Goal: Find specific page/section: Find specific page/section

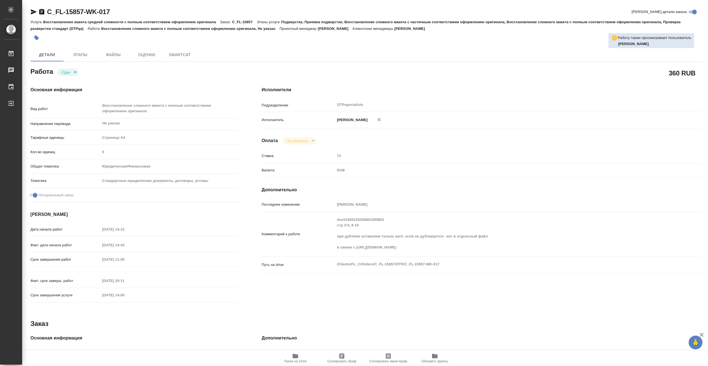
type textarea "x"
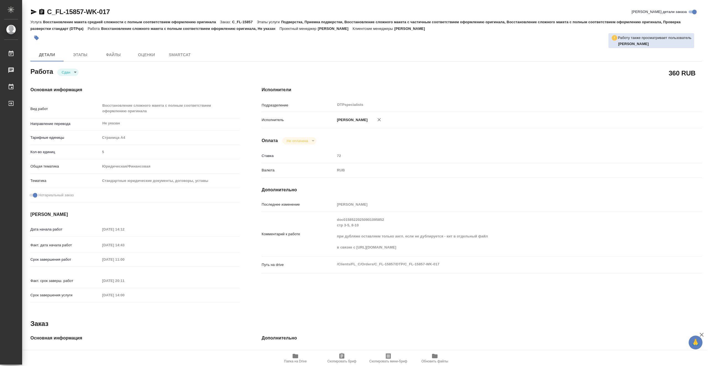
type textarea "x"
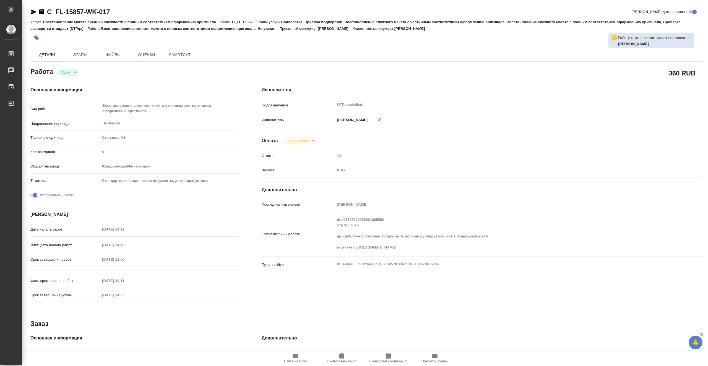
type textarea "x"
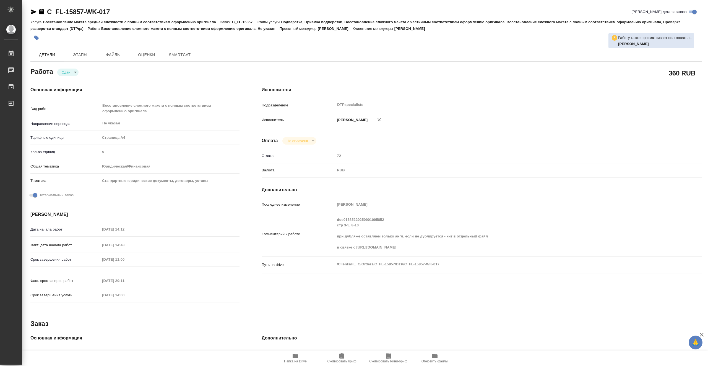
type textarea "x"
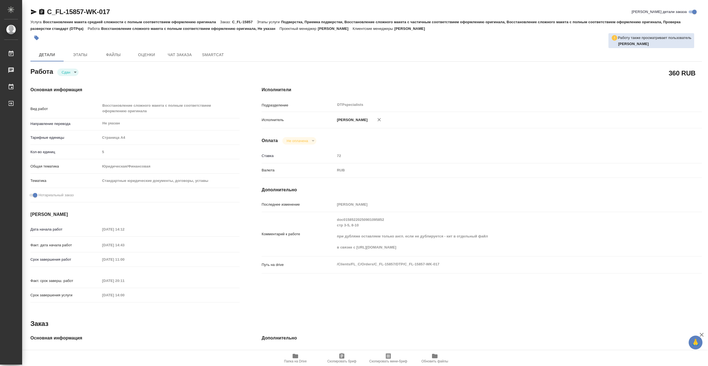
type textarea "x"
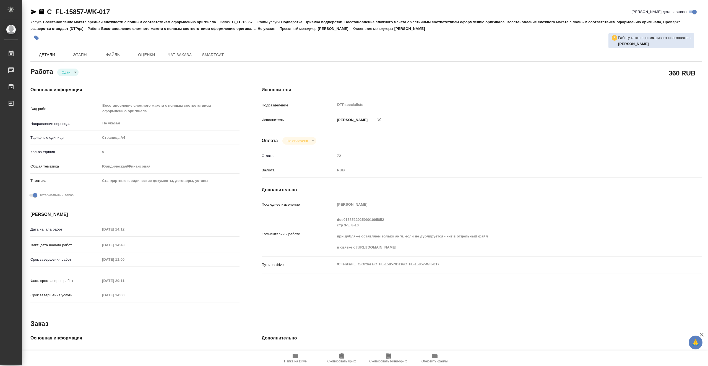
type textarea "x"
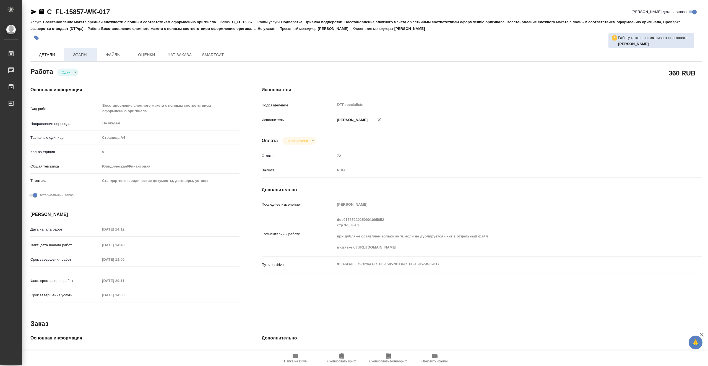
click at [79, 52] on span "Этапы" at bounding box center [80, 54] width 27 height 7
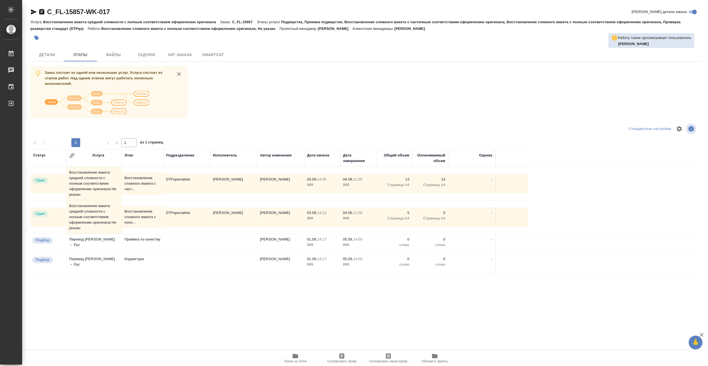
click at [193, 186] on td "DTPspecialists" at bounding box center [186, 183] width 47 height 19
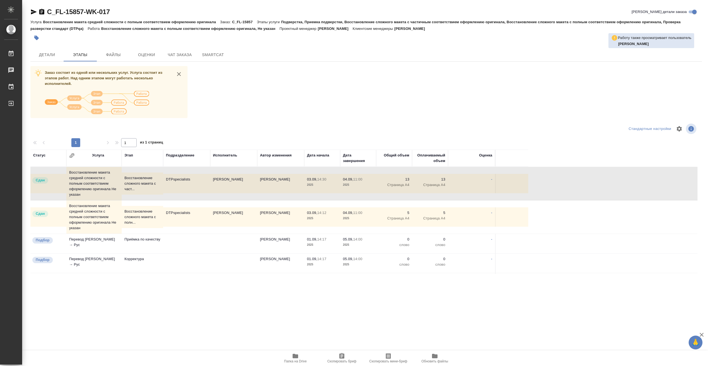
click at [193, 186] on td "DTPspecialists" at bounding box center [186, 183] width 47 height 19
click at [48, 56] on span "Детали" at bounding box center [47, 54] width 27 height 7
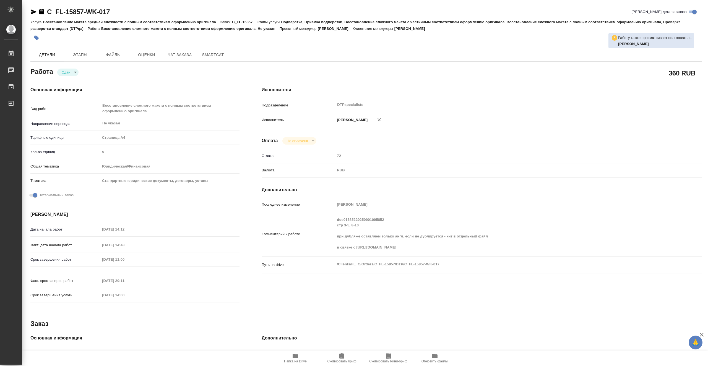
type textarea "x"
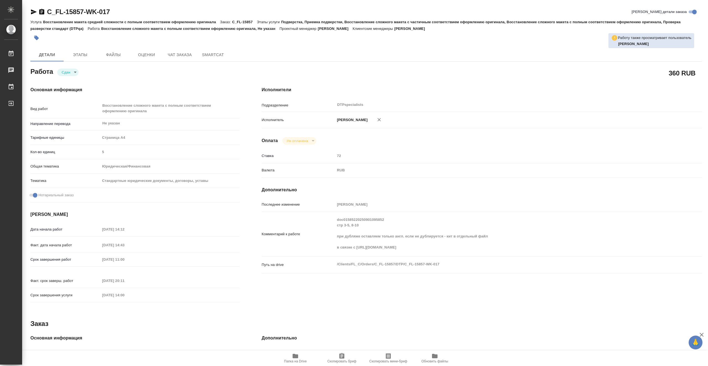
type textarea "x"
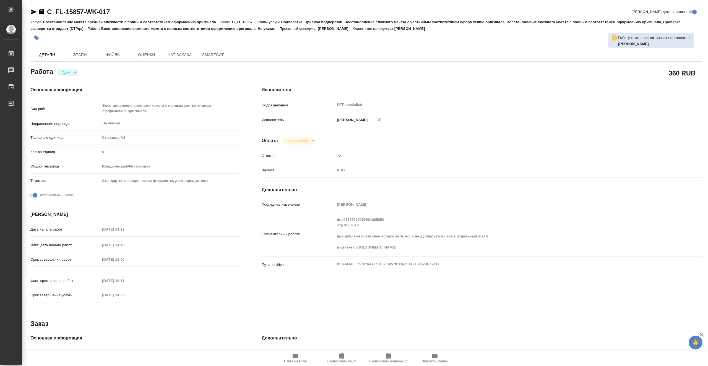
type textarea "x"
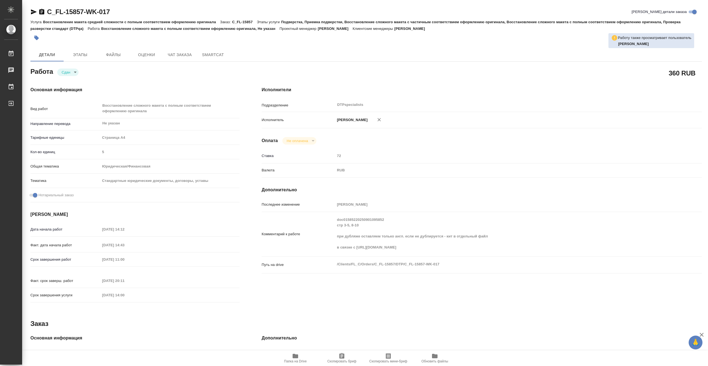
type textarea "x"
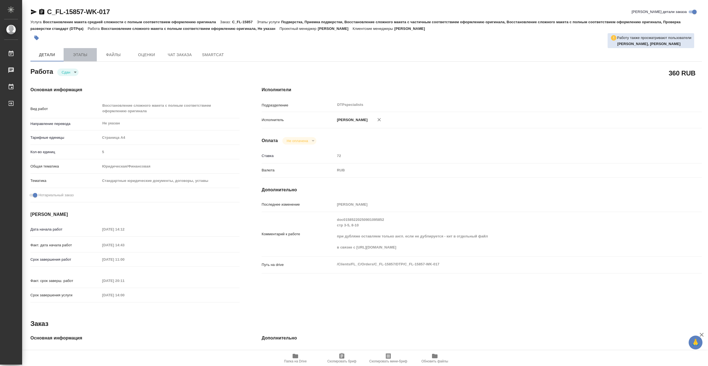
click at [84, 57] on span "Этапы" at bounding box center [80, 54] width 27 height 7
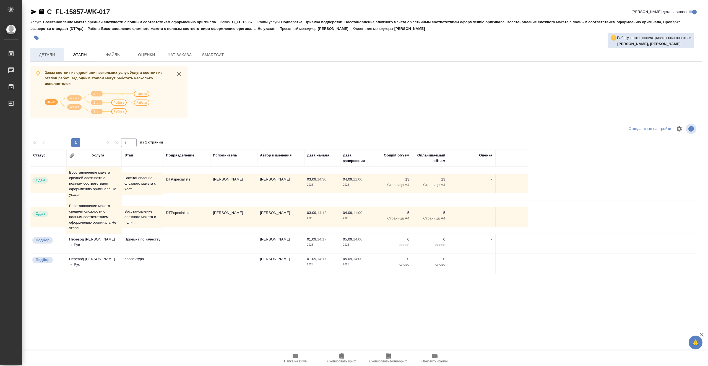
click at [57, 58] on button "Детали" at bounding box center [46, 54] width 33 height 13
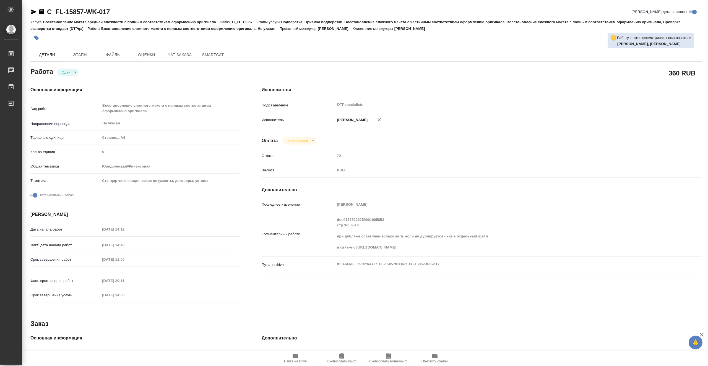
type textarea "x"
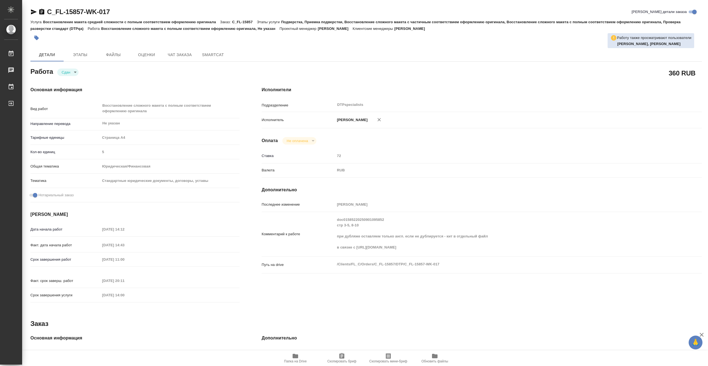
type textarea "x"
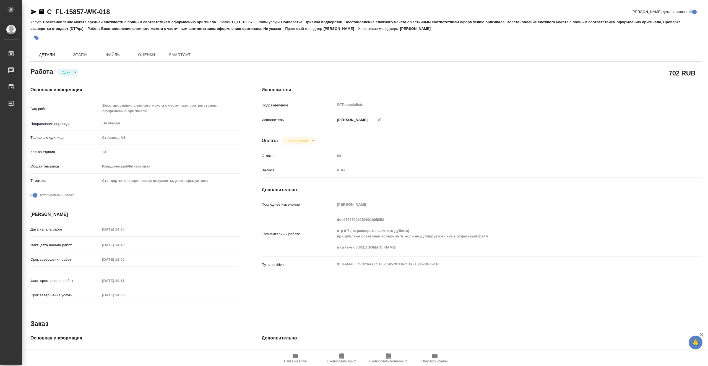
type textarea "x"
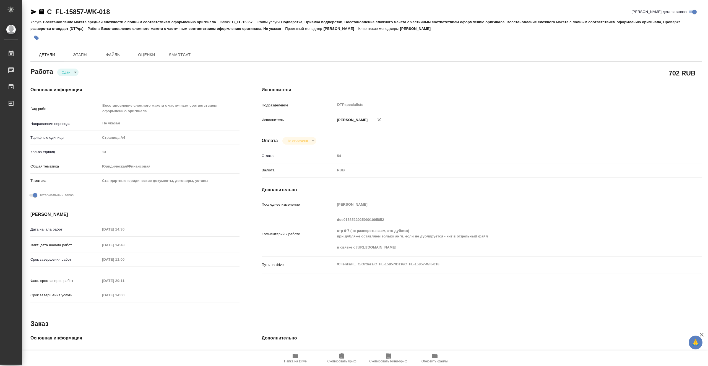
type textarea "x"
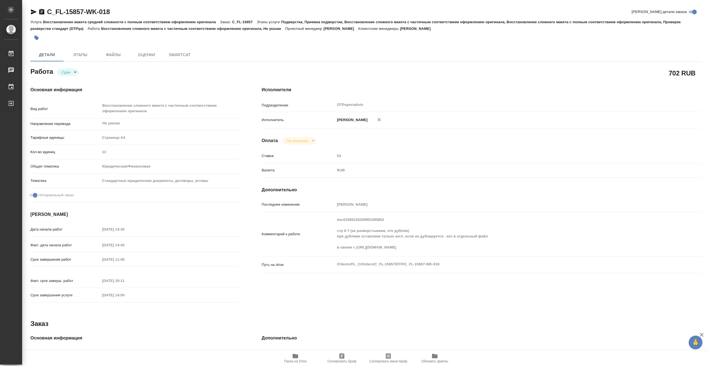
type textarea "x"
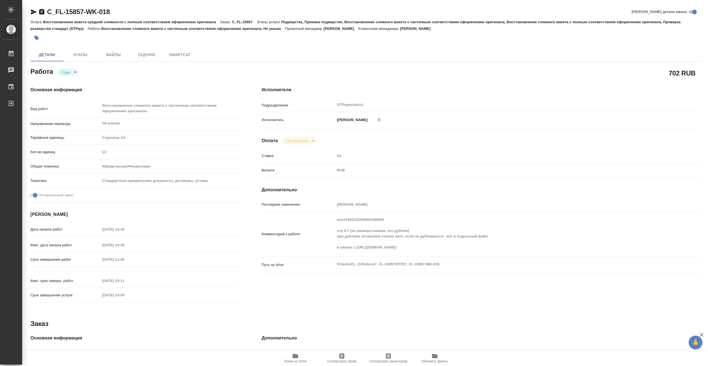
type textarea "x"
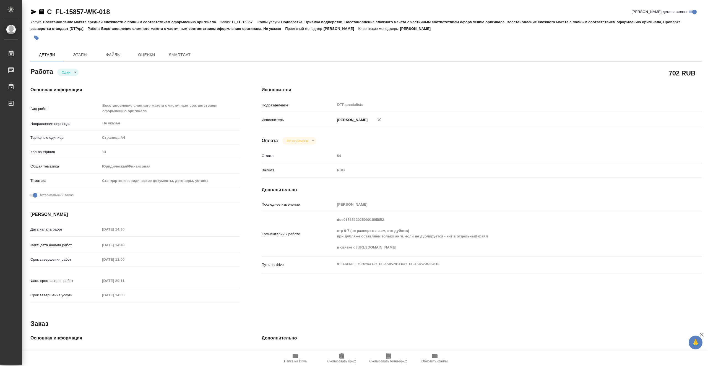
type textarea "x"
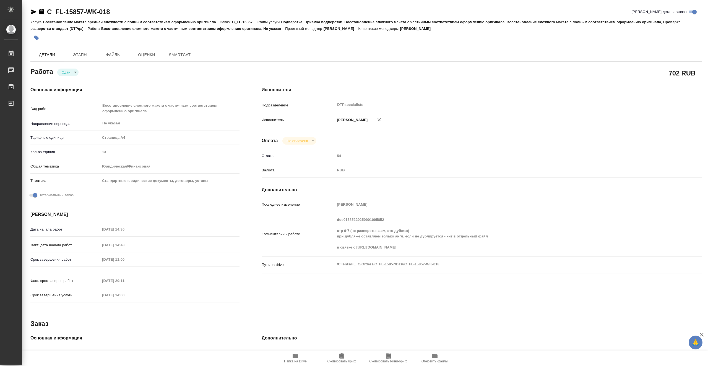
type textarea "x"
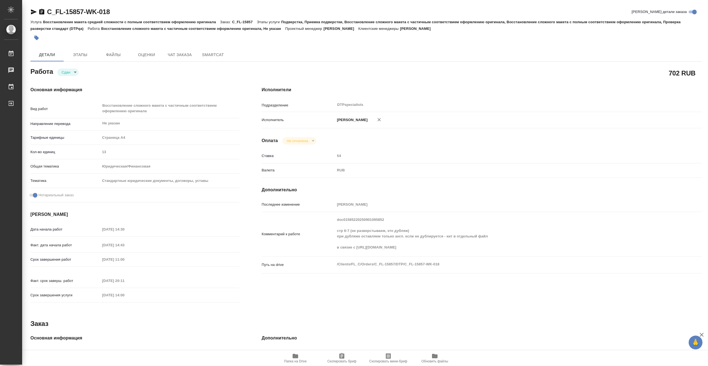
type textarea "x"
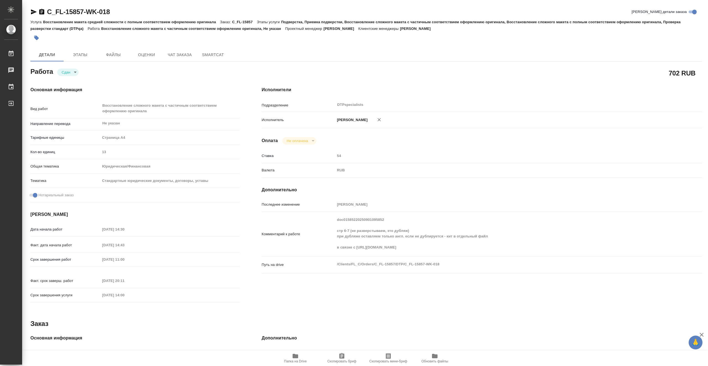
type textarea "x"
